Goal: Task Accomplishment & Management: Use online tool/utility

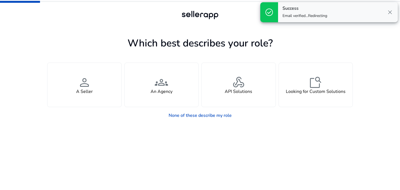
click at [389, 14] on span "close" at bounding box center [390, 12] width 7 height 7
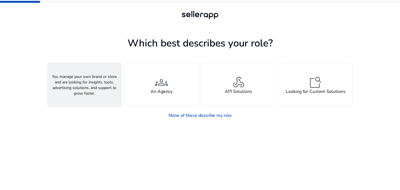
click at [84, 86] on span "person" at bounding box center [84, 82] width 13 height 13
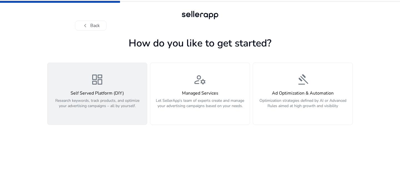
click at [101, 89] on div "dashboard Self Served Platform (DIY) Research keywords, track products, and opt…" at bounding box center [97, 94] width 93 height 42
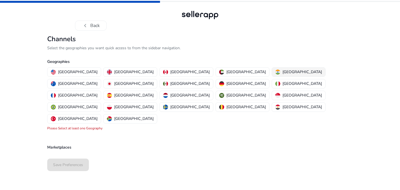
click at [275, 71] on div "[GEOGRAPHIC_DATA]" at bounding box center [298, 72] width 47 height 6
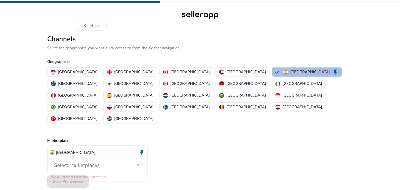
click at [93, 162] on span "Select Marketplaces" at bounding box center [77, 165] width 46 height 7
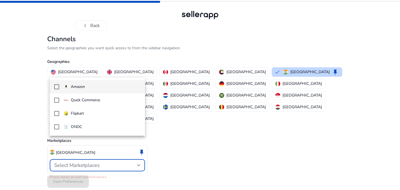
click at [57, 87] on mat-pseudo-checkbox at bounding box center [56, 86] width 5 height 5
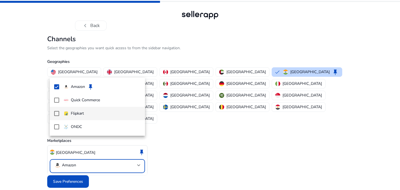
click at [56, 113] on mat-pseudo-checkbox at bounding box center [56, 113] width 5 height 5
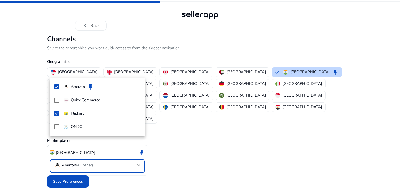
click at [69, 170] on div at bounding box center [200, 95] width 400 height 190
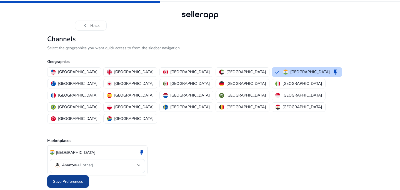
click at [73, 178] on span "Save Preferences" at bounding box center [68, 181] width 30 height 6
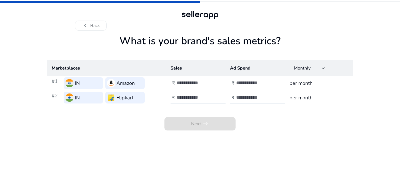
click at [191, 85] on input "number" at bounding box center [195, 83] width 37 height 6
click at [212, 81] on input "*" at bounding box center [195, 83] width 37 height 6
type input "*"
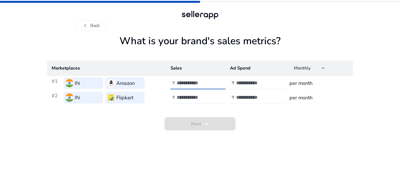
click at [212, 81] on input "*" at bounding box center [195, 83] width 37 height 6
type input "*"
type input "******"
click at [245, 86] on div at bounding box center [261, 83] width 50 height 12
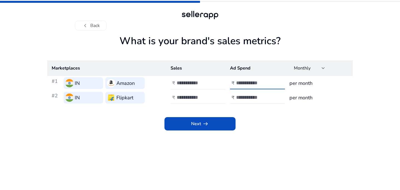
type input "****"
click at [188, 99] on input "number" at bounding box center [195, 97] width 37 height 6
type input "******"
type input "****"
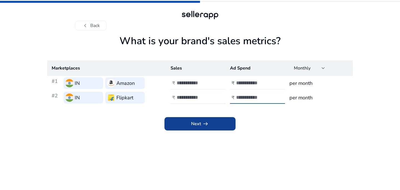
click at [208, 122] on span "arrow_right_alt" at bounding box center [205, 123] width 7 height 7
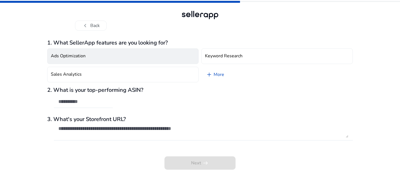
click at [113, 55] on button "Ads Optimization" at bounding box center [122, 56] width 151 height 16
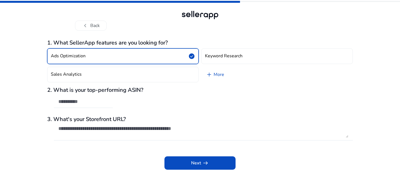
click at [107, 83] on div "Ads Optimization check_circle Keyword Research Sales Analytics add More" at bounding box center [200, 65] width 306 height 38
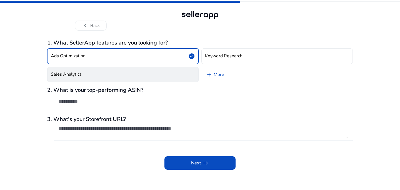
click at [109, 73] on button "Sales Analytics" at bounding box center [122, 75] width 151 height 16
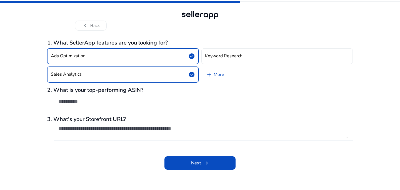
click at [90, 100] on input "text" at bounding box center [83, 101] width 50 height 6
click at [97, 127] on textarea at bounding box center [203, 131] width 290 height 12
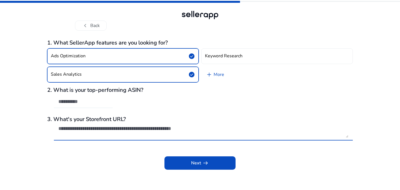
paste textarea "**********"
type textarea "**********"
click at [90, 104] on input "text" at bounding box center [83, 101] width 50 height 6
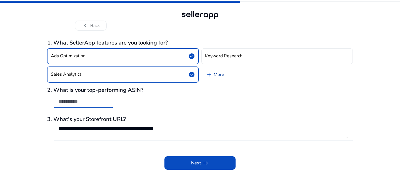
click at [213, 73] on link "add More" at bounding box center [214, 75] width 27 height 16
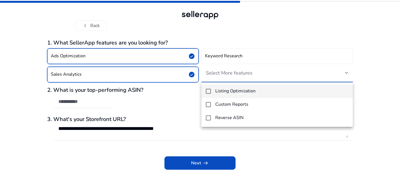
click at [209, 91] on mat-pseudo-checkbox at bounding box center [208, 91] width 5 height 5
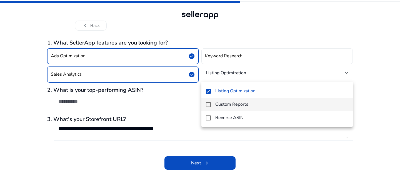
click at [207, 106] on mat-pseudo-checkbox at bounding box center [208, 104] width 5 height 5
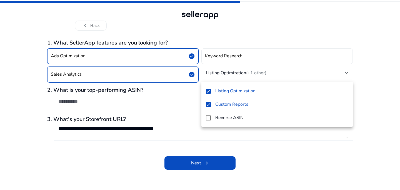
click at [202, 166] on div at bounding box center [200, 95] width 400 height 190
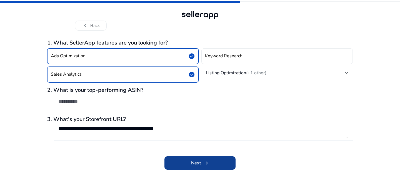
click at [199, 161] on span "Next arrow_right_alt" at bounding box center [200, 162] width 18 height 7
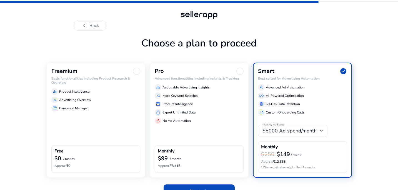
scroll to position [12, 0]
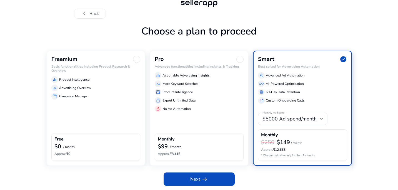
click at [139, 59] on div at bounding box center [136, 59] width 7 height 7
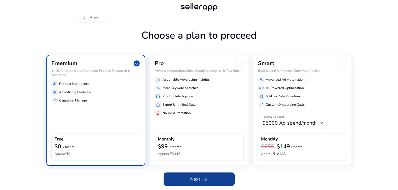
click at [200, 180] on app-icon "arrow_right_alt" at bounding box center [204, 179] width 8 height 7
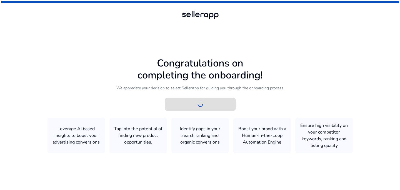
scroll to position [0, 0]
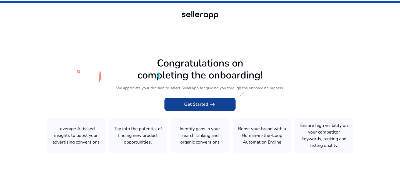
click at [201, 106] on span "Get Started arrow_right_alt" at bounding box center [200, 104] width 32 height 7
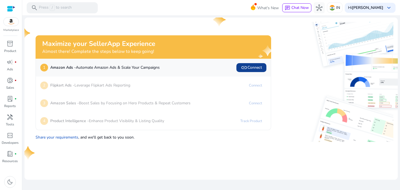
click at [248, 68] on span "link Connect" at bounding box center [251, 67] width 21 height 7
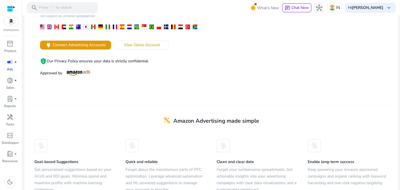
scroll to position [111, 0]
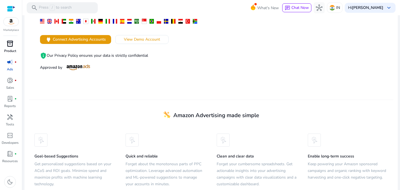
click at [15, 44] on div "inventory_2" at bounding box center [10, 43] width 16 height 9
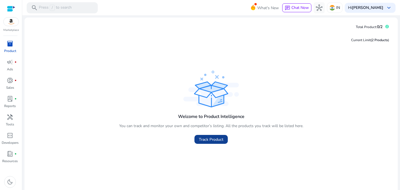
click at [209, 139] on span "Track Product" at bounding box center [211, 139] width 24 height 6
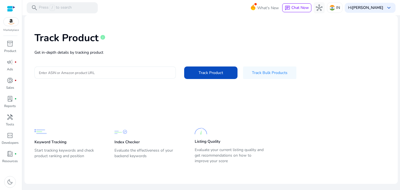
click at [98, 70] on input "Enter ASIN or Amazon product URL" at bounding box center [105, 72] width 132 height 6
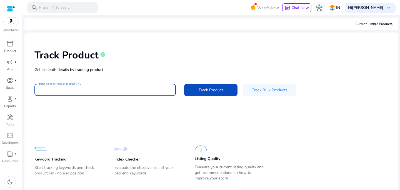
paste input "**********"
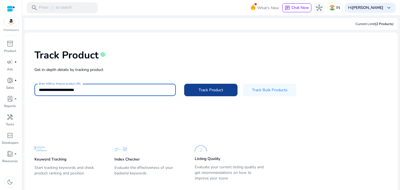
click at [205, 91] on span "Track Product" at bounding box center [211, 90] width 24 height 6
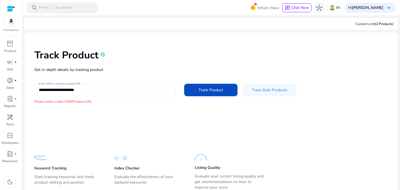
click at [96, 87] on input "**********" at bounding box center [105, 90] width 132 height 6
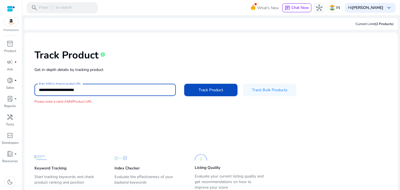
paste input "**********"
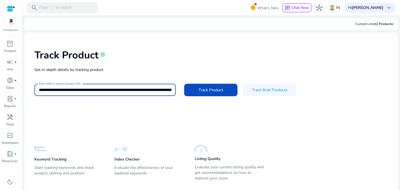
scroll to position [0, 992]
type input "**********"
click at [204, 90] on span "Track Product" at bounding box center [211, 90] width 24 height 6
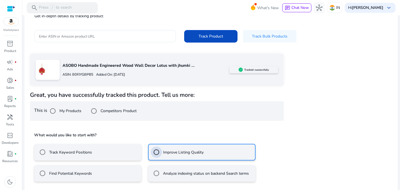
scroll to position [78, 0]
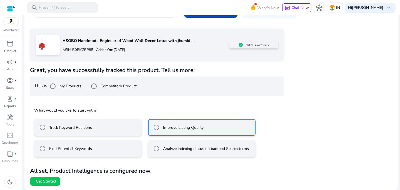
click at [68, 149] on label "Find Potential Keywords" at bounding box center [70, 149] width 44 height 6
click at [46, 180] on span "Get Started" at bounding box center [46, 181] width 20 height 6
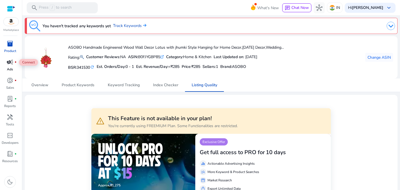
click at [7, 64] on span "campaign" at bounding box center [10, 62] width 7 height 7
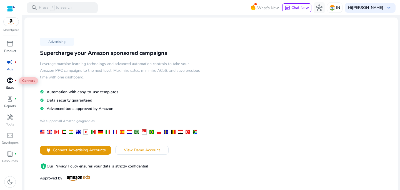
click at [10, 79] on span "donut_small" at bounding box center [10, 80] width 7 height 7
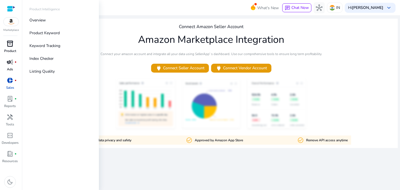
click at [7, 48] on p "Product" at bounding box center [10, 50] width 12 height 5
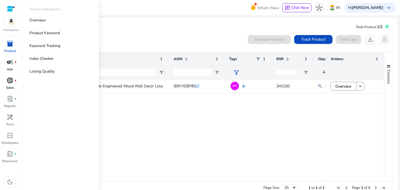
click at [11, 25] on img at bounding box center [11, 21] width 15 height 8
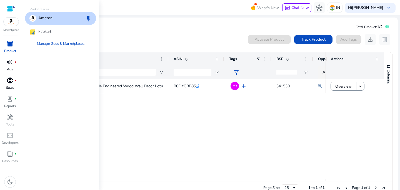
click at [36, 19] on div "Amazon" at bounding box center [40, 18] width 23 height 7
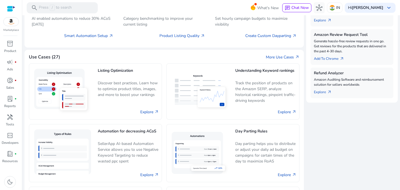
scroll to position [307, 0]
